Goal: Find contact information: Find contact information

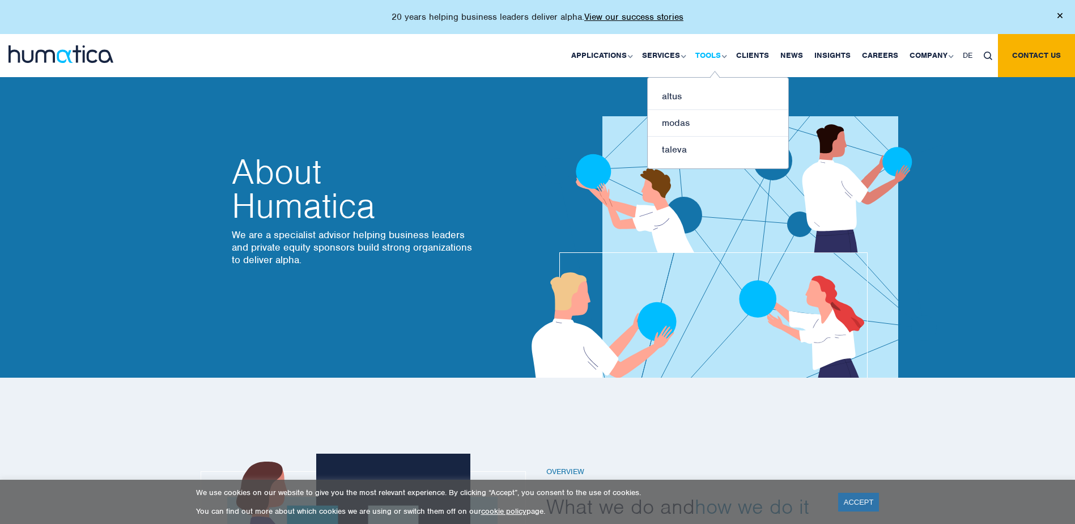
scroll to position [170, 0]
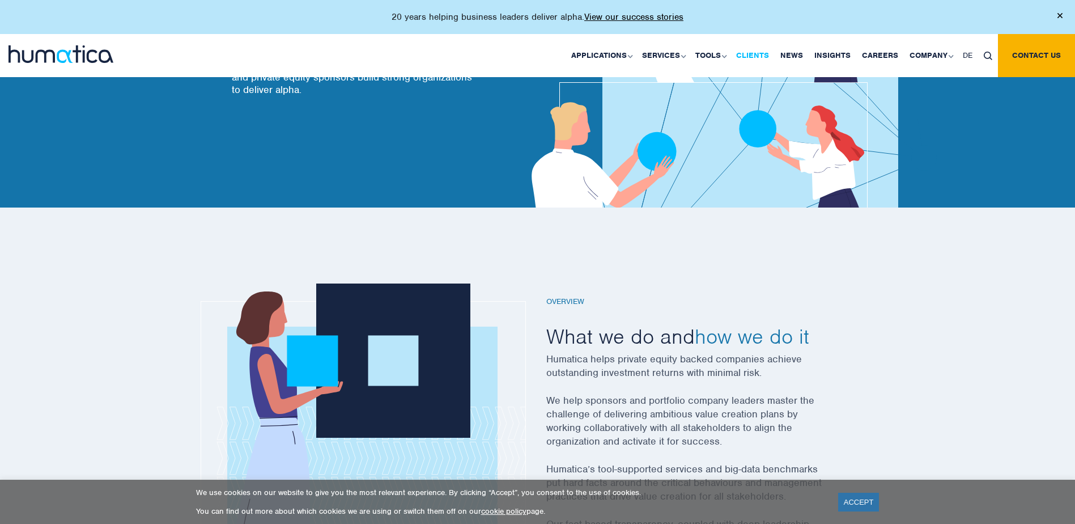
click at [760, 55] on link "Clients" at bounding box center [752, 55] width 44 height 43
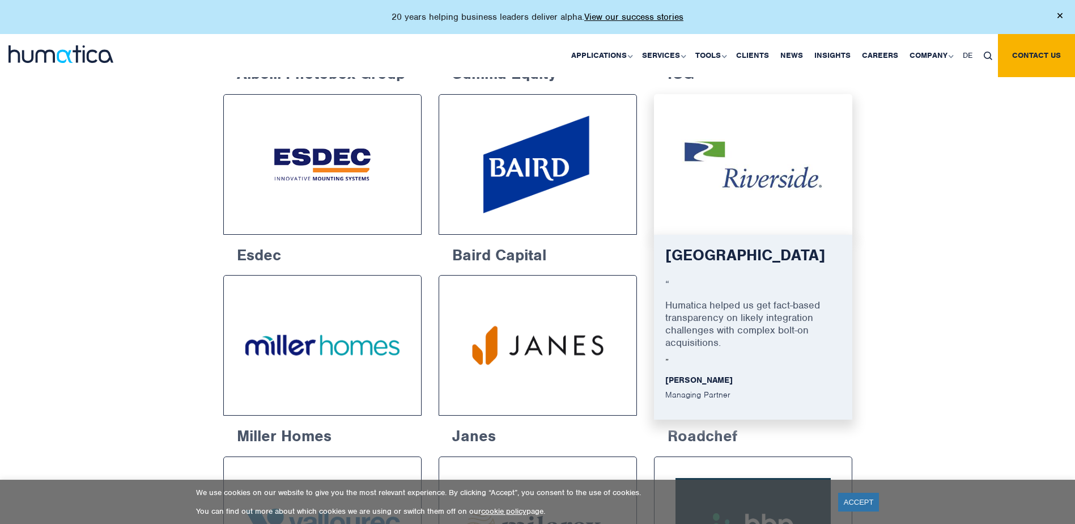
scroll to position [963, 0]
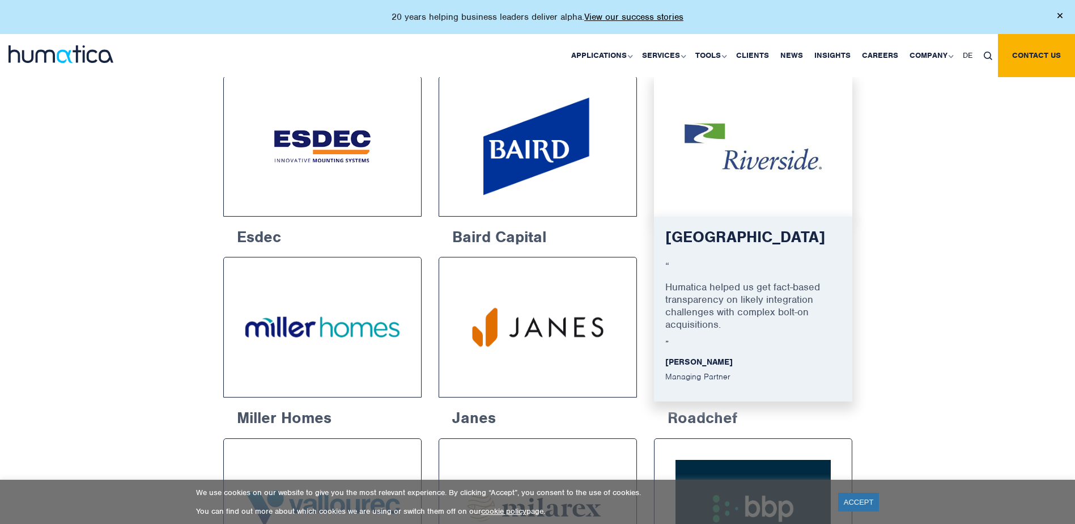
click at [769, 184] on img at bounding box center [753, 146] width 156 height 99
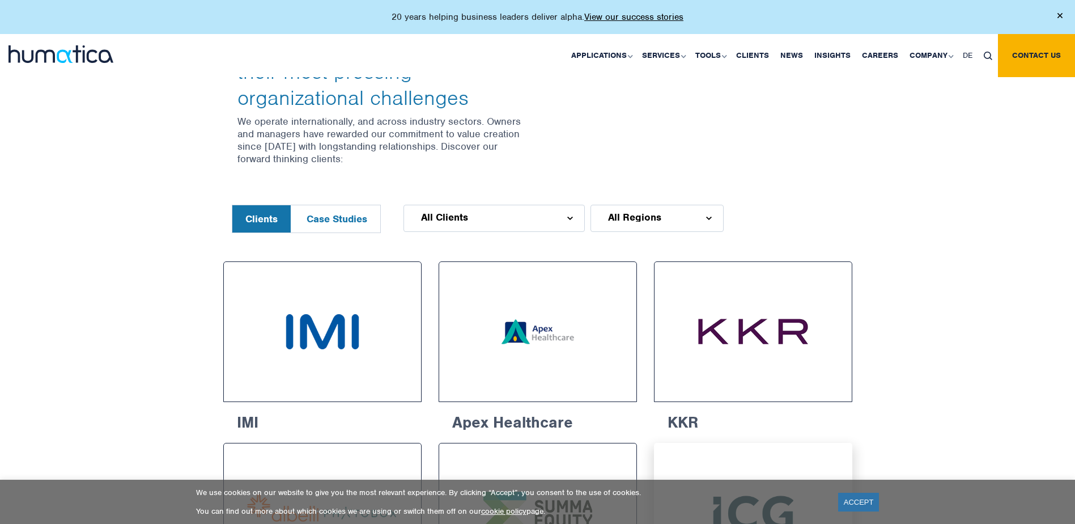
scroll to position [397, 0]
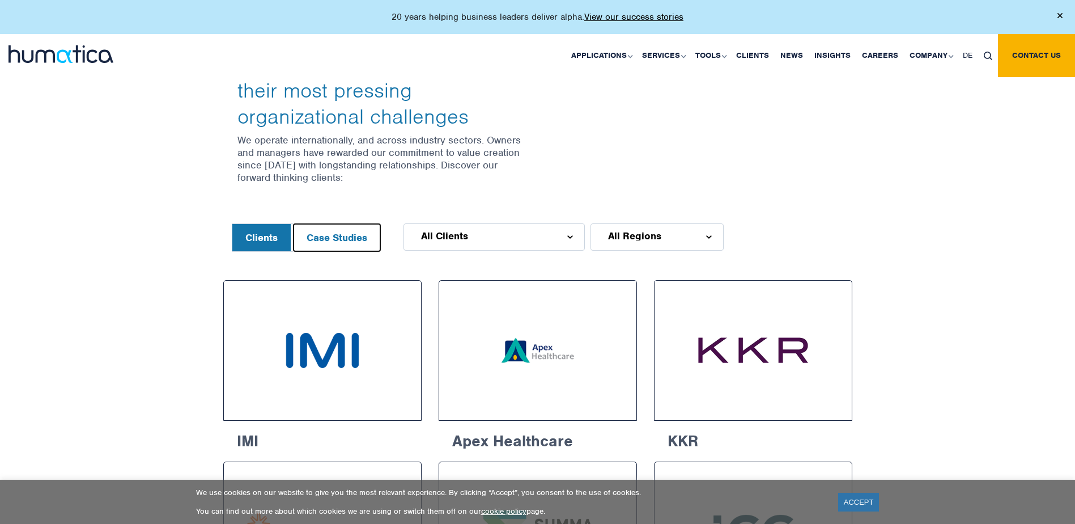
click at [353, 235] on button "Case Studies" at bounding box center [336, 237] width 87 height 27
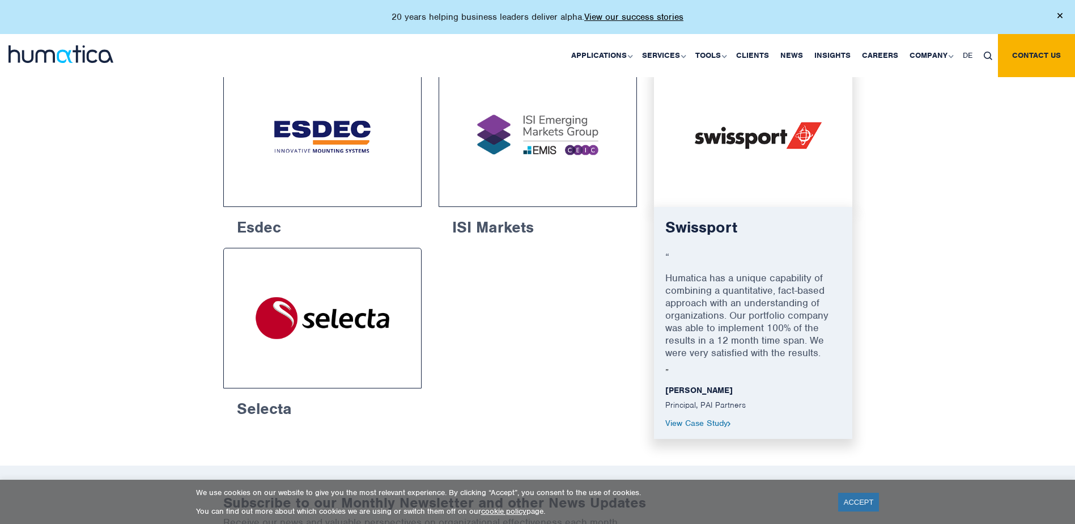
scroll to position [623, 0]
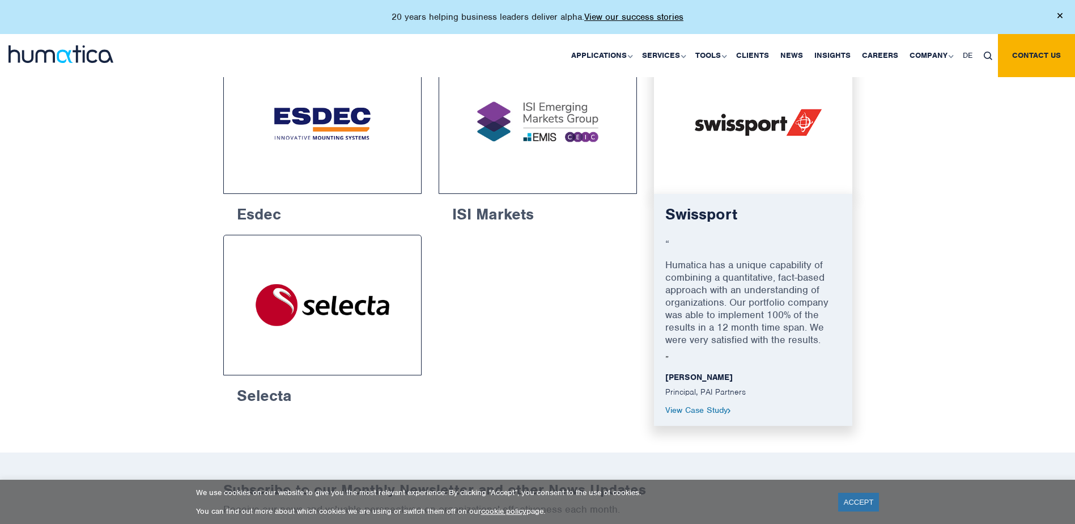
click at [759, 143] on img at bounding box center [753, 123] width 156 height 99
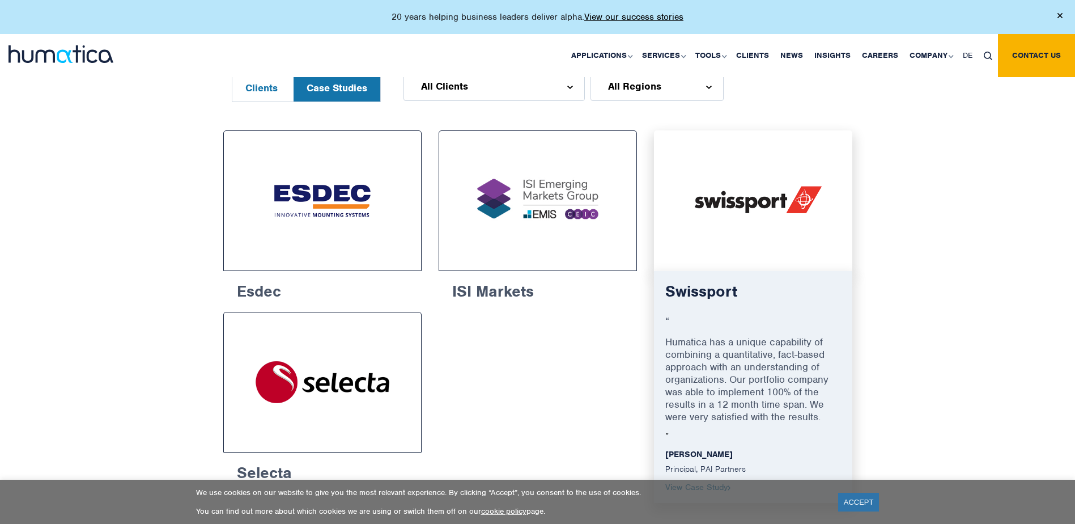
scroll to position [453, 0]
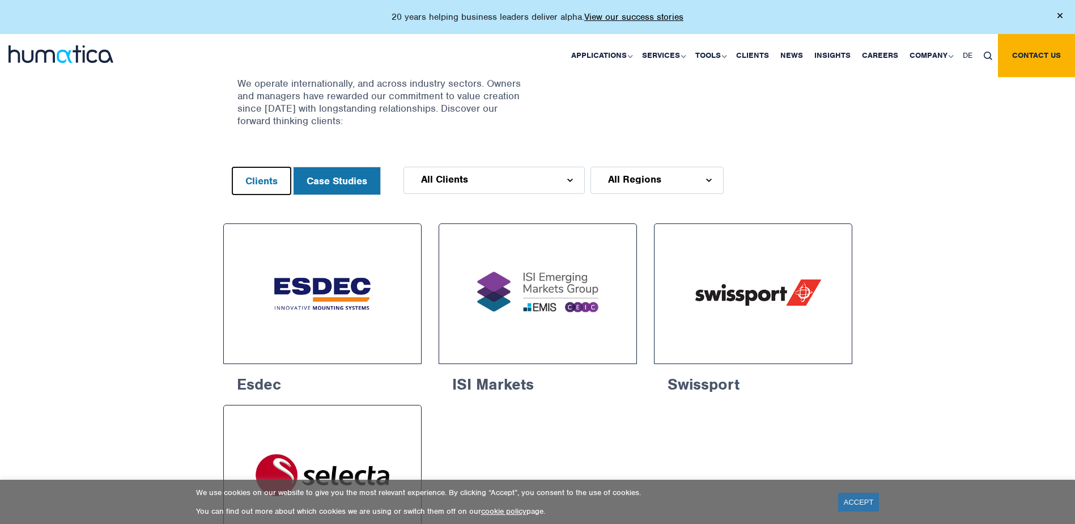
click at [270, 182] on button "Clients" at bounding box center [261, 180] width 58 height 27
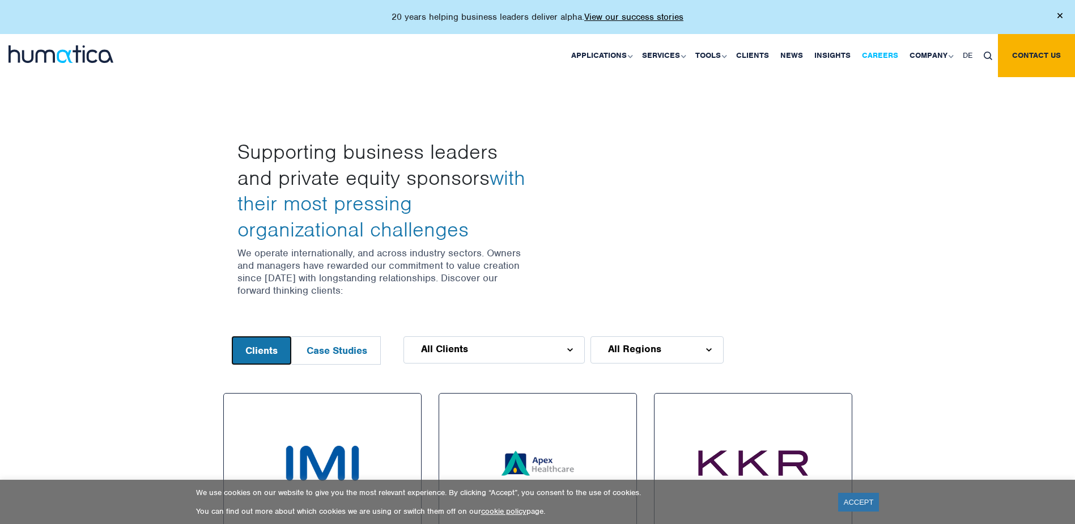
scroll to position [283, 0]
click at [913, 127] on link "Our People" at bounding box center [932, 123] width 141 height 26
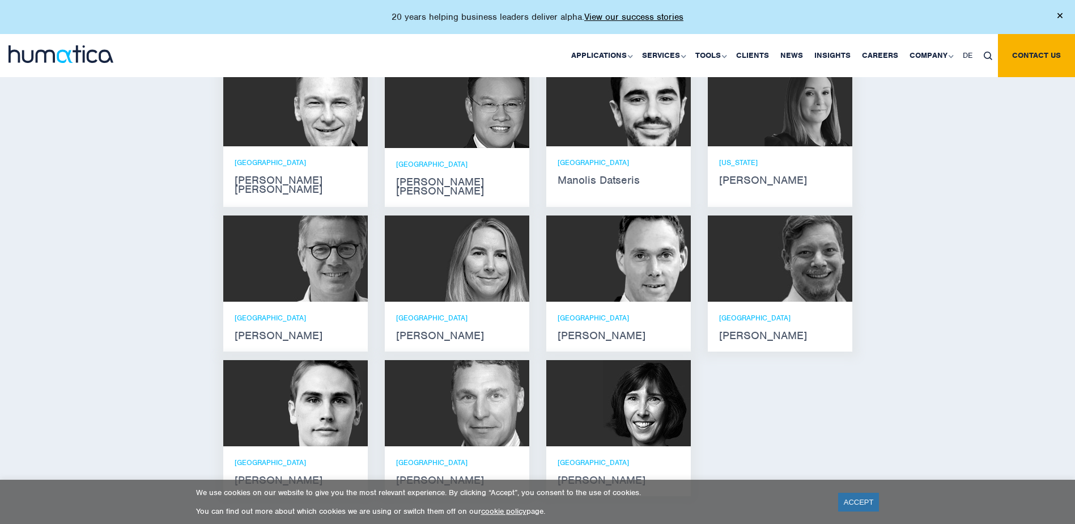
scroll to position [850, 0]
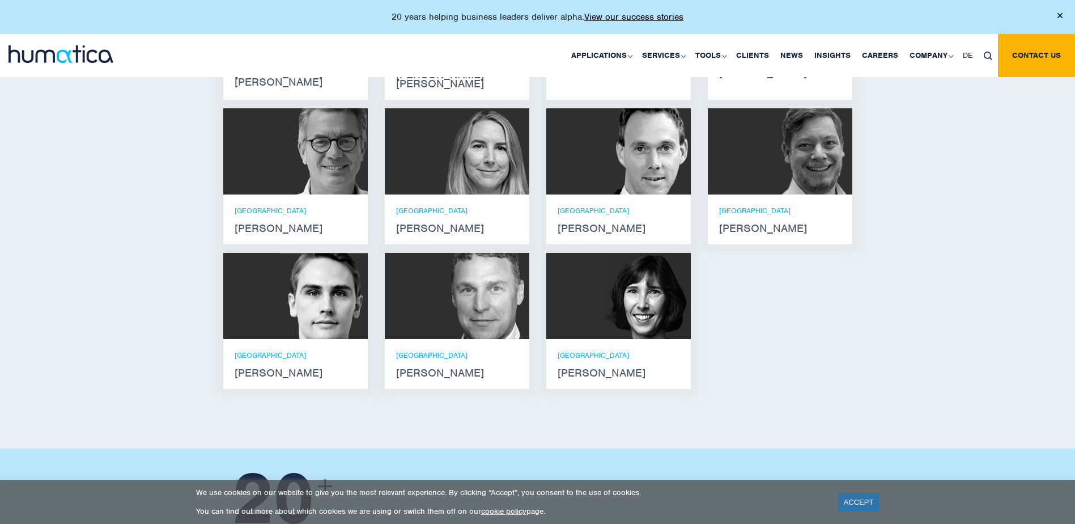
click at [296, 311] on img at bounding box center [324, 296] width 88 height 86
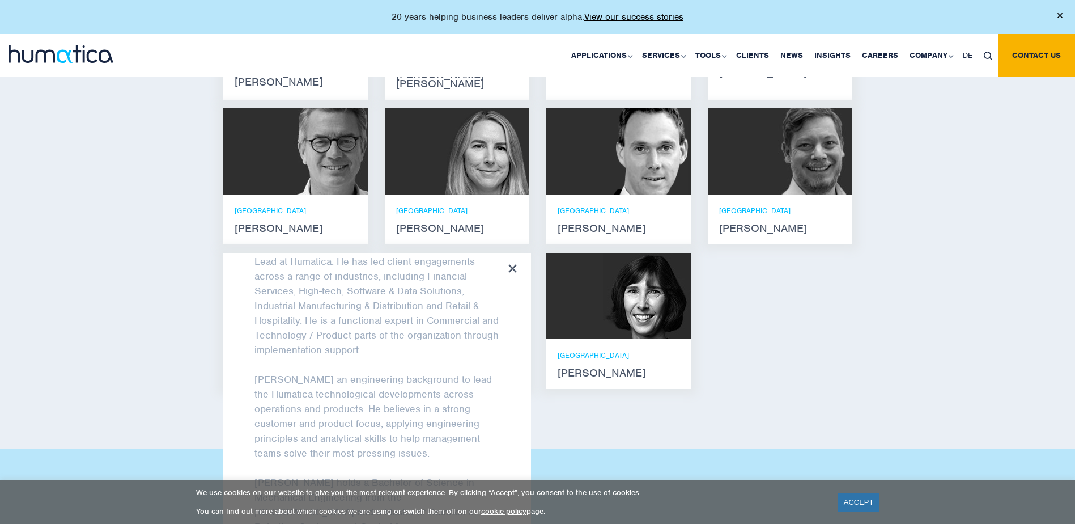
scroll to position [76, 0]
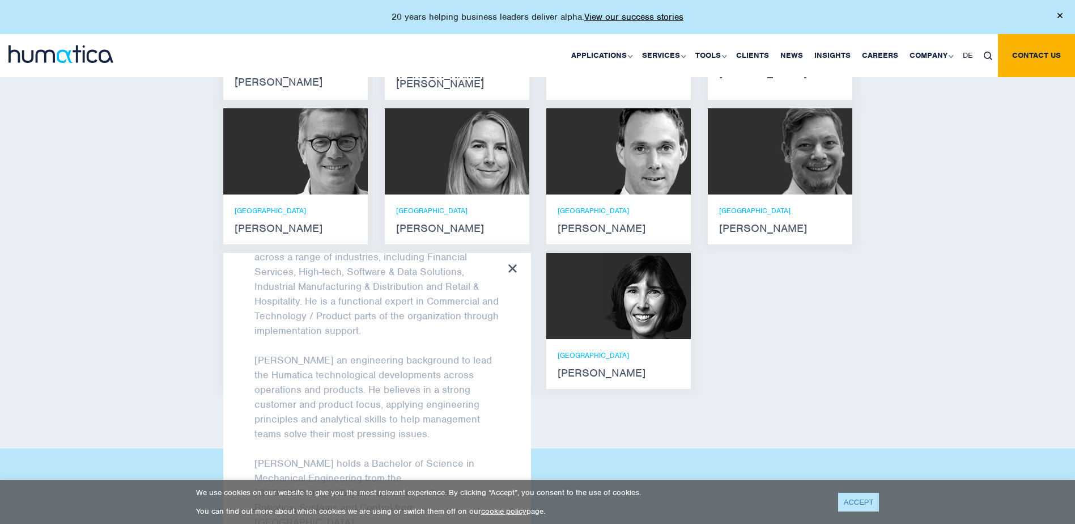
click at [848, 500] on link "ACCEPT" at bounding box center [858, 501] width 41 height 19
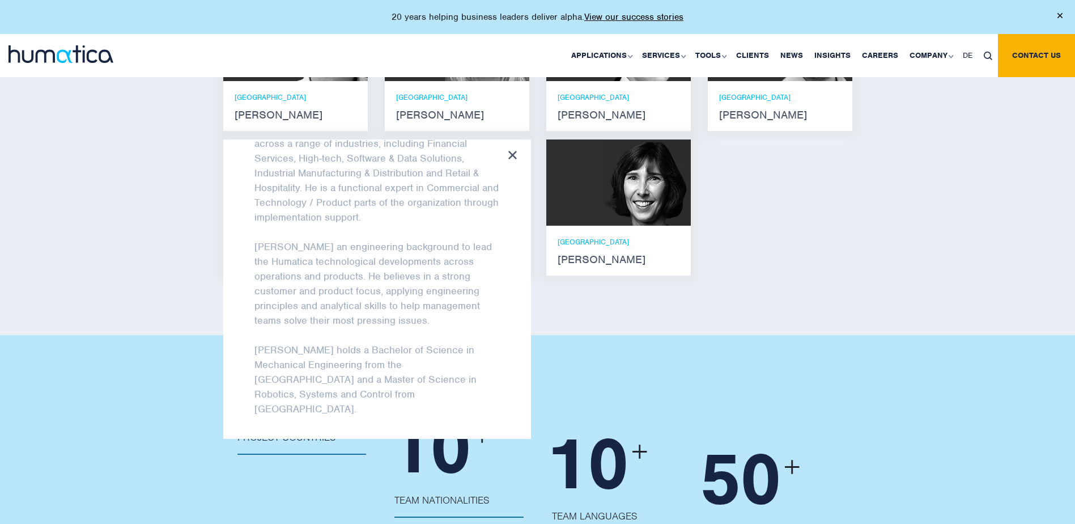
scroll to position [19, 0]
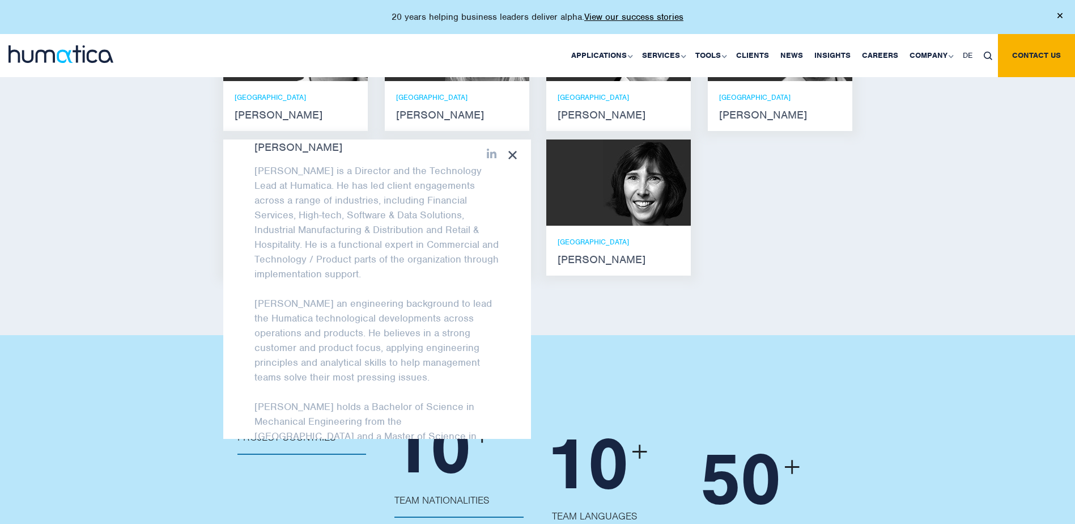
click at [899, 282] on div "Meet our leadership team Andros Payne He holds degrees in Electrical and Mechan…" at bounding box center [537, 41] width 1075 height 586
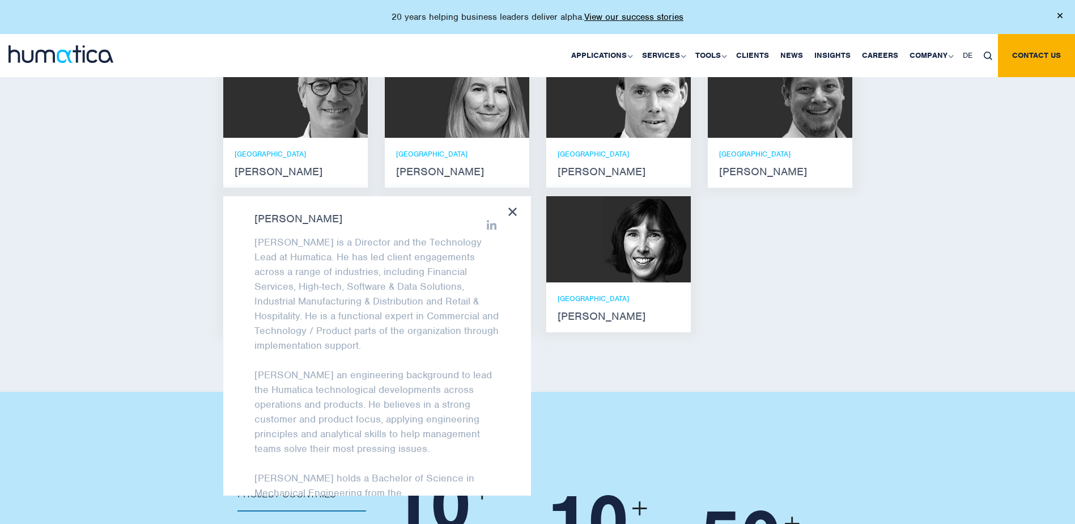
scroll to position [0, 0]
click at [514, 207] on icon at bounding box center [512, 211] width 8 height 8
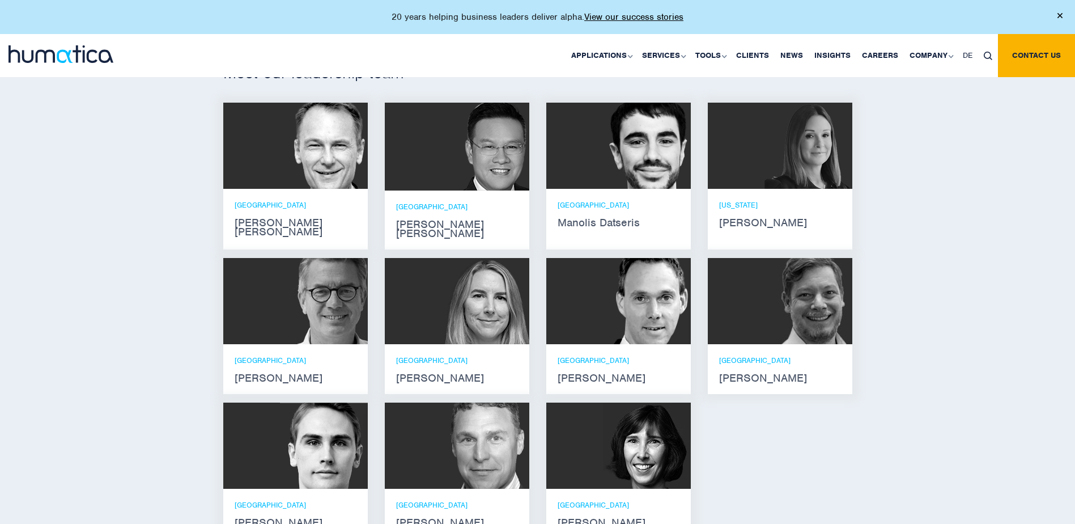
scroll to position [680, 0]
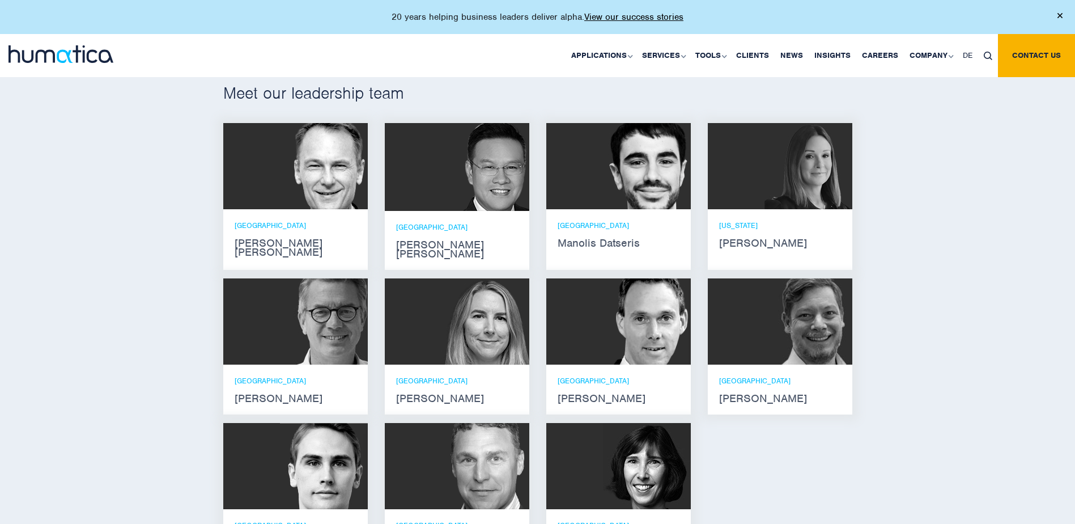
click at [340, 193] on img at bounding box center [324, 166] width 88 height 86
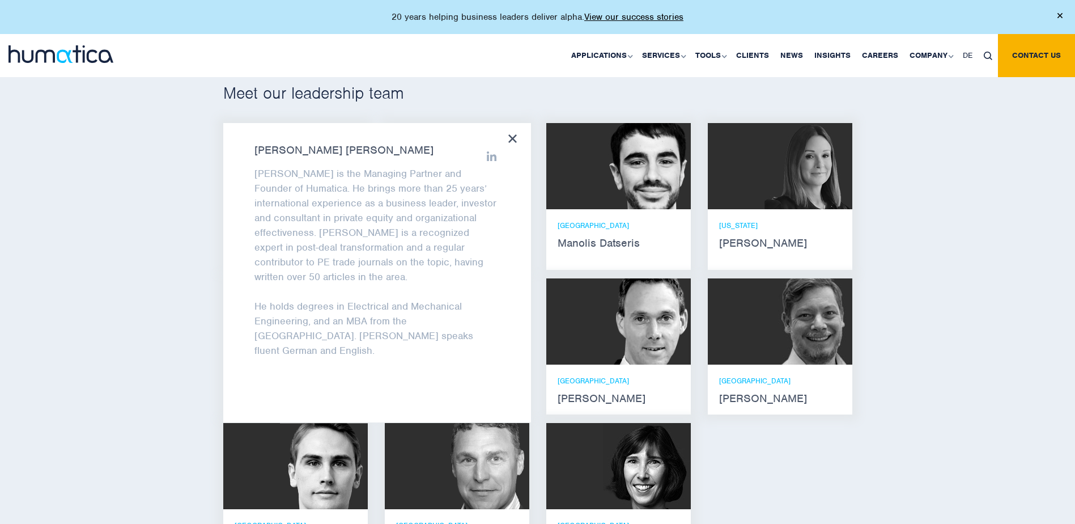
click at [183, 265] on div "Meet our leadership team Andros Payne He holds degrees in Electrical and Mechan…" at bounding box center [537, 325] width 1075 height 586
click at [508, 138] on div "Andros Payne Andros is the Managing Partner and Founder of Humatica. He brings …" at bounding box center [377, 272] width 308 height 299
click at [512, 140] on icon at bounding box center [512, 138] width 8 height 8
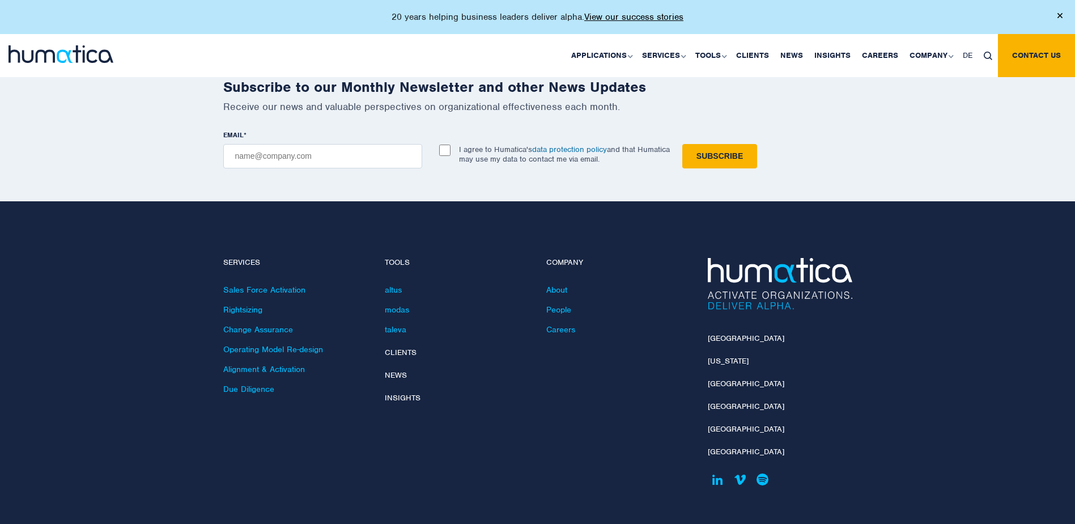
scroll to position [1533, 0]
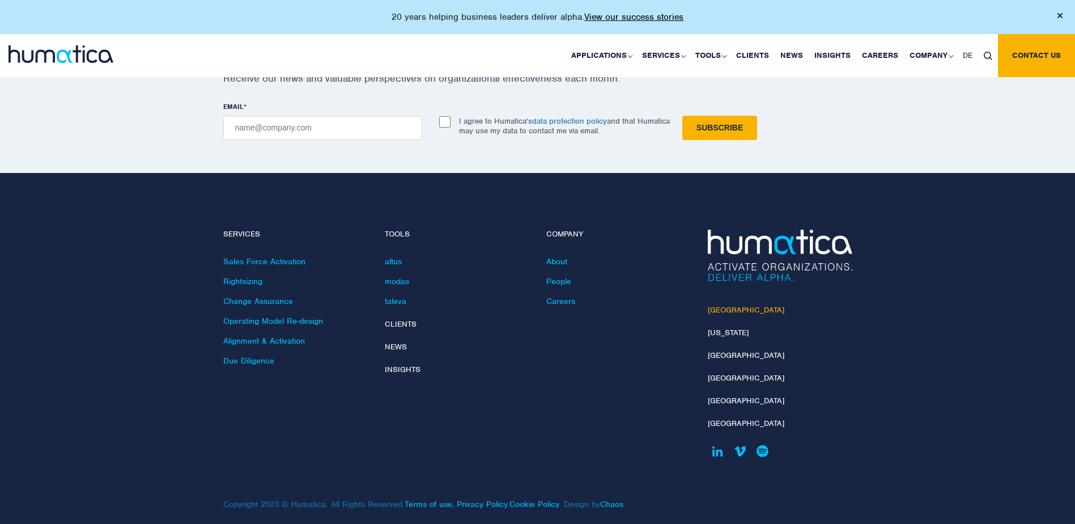
click at [727, 305] on link "[GEOGRAPHIC_DATA]" at bounding box center [746, 310] width 76 height 10
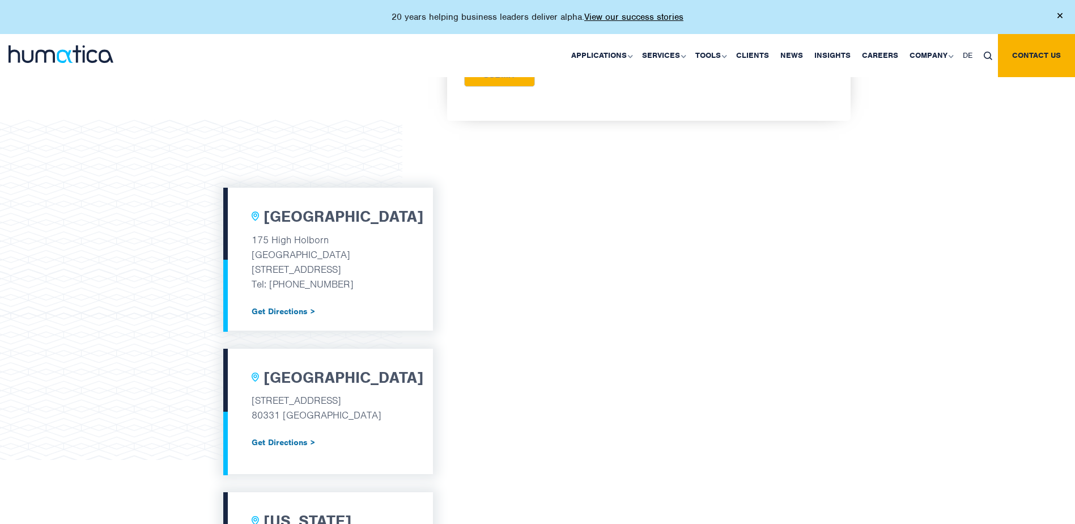
scroll to position [326, 0]
